Goal: Check status: Check status

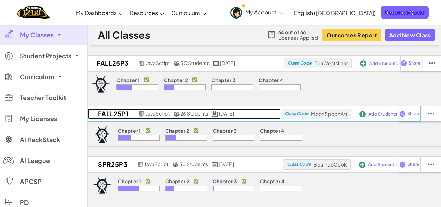
click at [104, 115] on h2 "Fall25P1" at bounding box center [111, 113] width 49 height 10
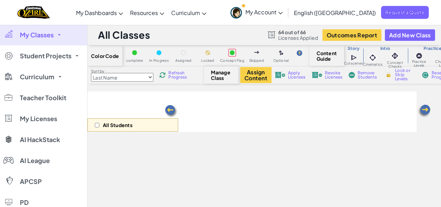
select select "5d8a57abe8919b28d5113af1"
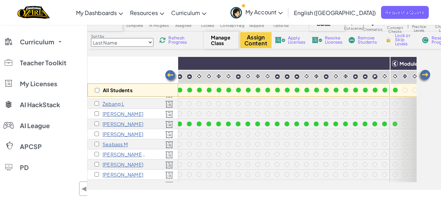
scroll to position [70, 494]
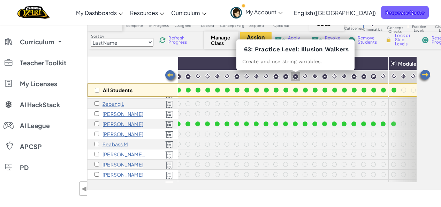
click at [294, 75] on img at bounding box center [295, 76] width 6 height 6
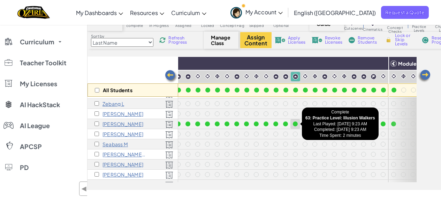
click at [292, 125] on div at bounding box center [295, 124] width 8 height 8
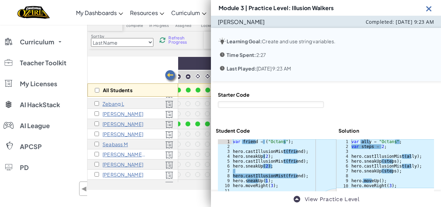
scroll to position [13, 0]
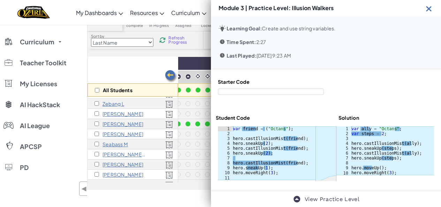
click at [429, 8] on img at bounding box center [428, 8] width 9 height 9
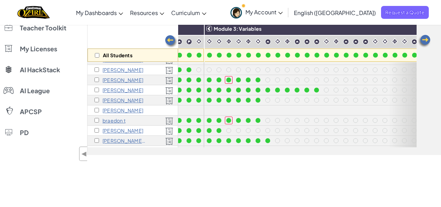
scroll to position [139, 310]
